Goal: Information Seeking & Learning: Compare options

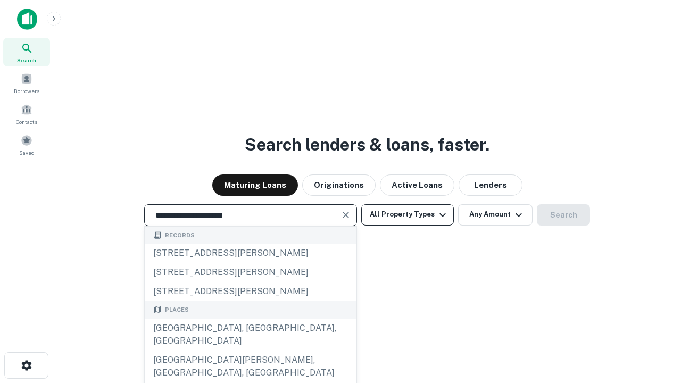
type input "**********"
click at [408, 214] on button "All Property Types" at bounding box center [407, 214] width 93 height 21
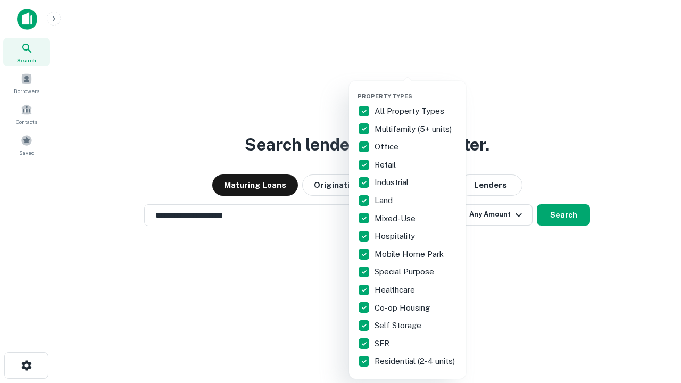
click at [416, 89] on button "button" at bounding box center [416, 89] width 117 height 1
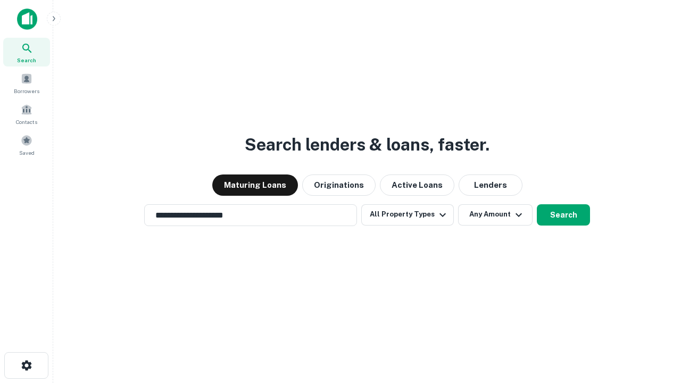
scroll to position [16, 0]
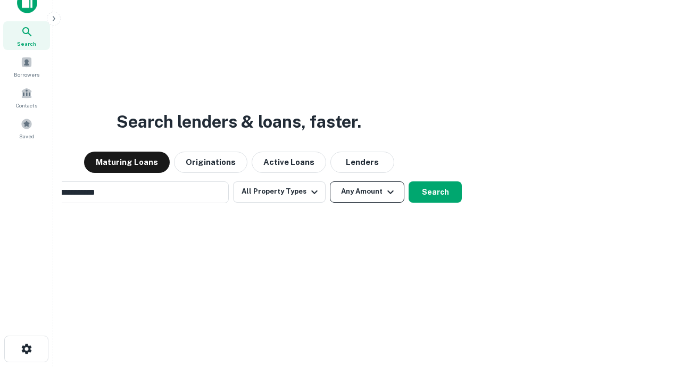
click at [330, 181] on button "Any Amount" at bounding box center [367, 191] width 74 height 21
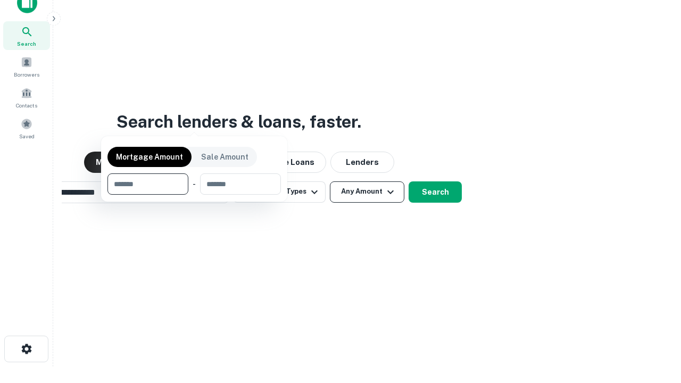
scroll to position [77, 301]
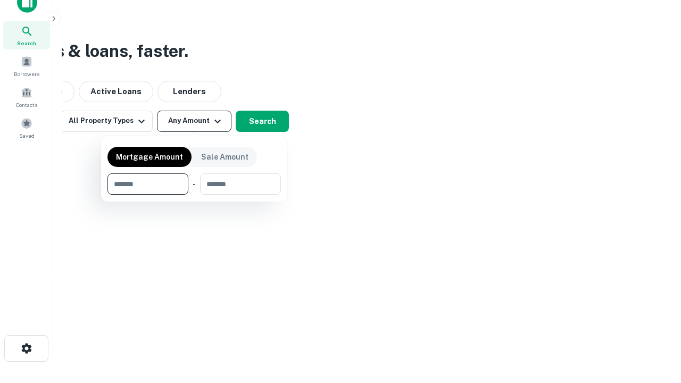
type input "*******"
click at [194, 195] on button "button" at bounding box center [193, 195] width 173 height 1
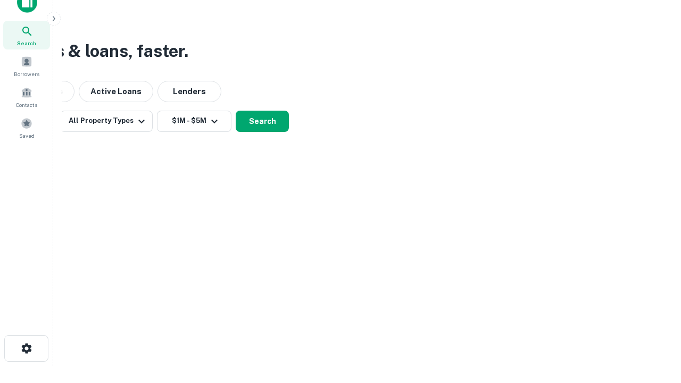
scroll to position [16, 0]
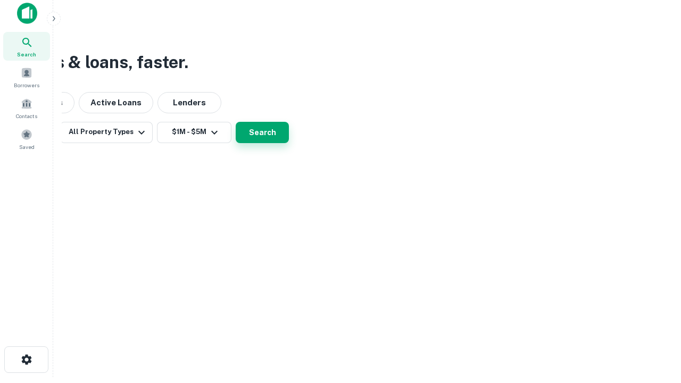
click at [289, 143] on button "Search" at bounding box center [262, 132] width 53 height 21
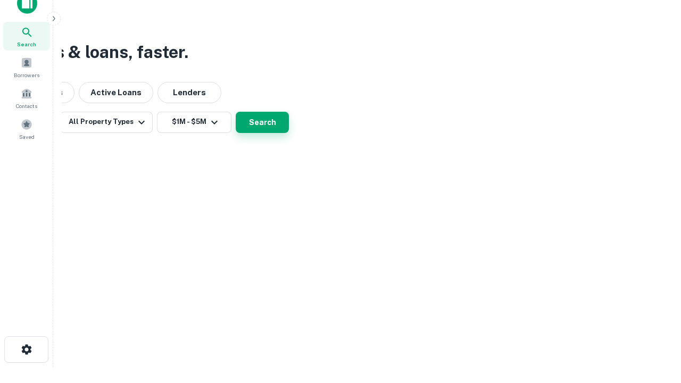
scroll to position [0, 196]
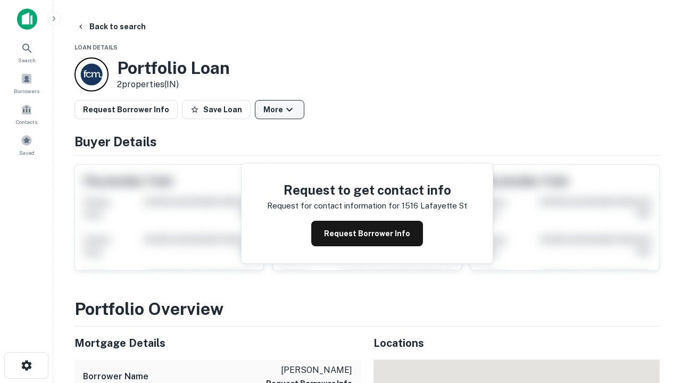
click at [279, 110] on button "More" at bounding box center [279, 109] width 49 height 19
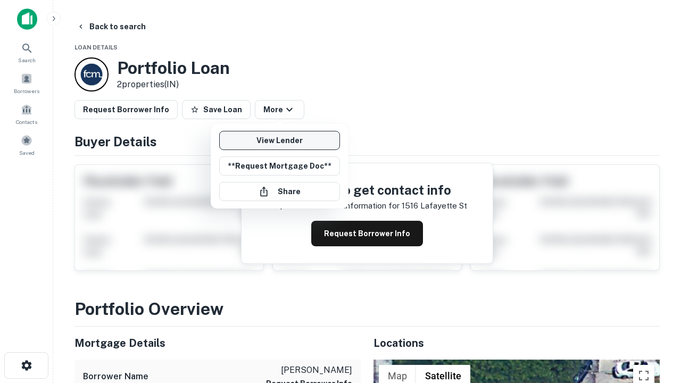
click at [279, 140] on link "View Lender" at bounding box center [279, 140] width 121 height 19
